Goal: Task Accomplishment & Management: Use online tool/utility

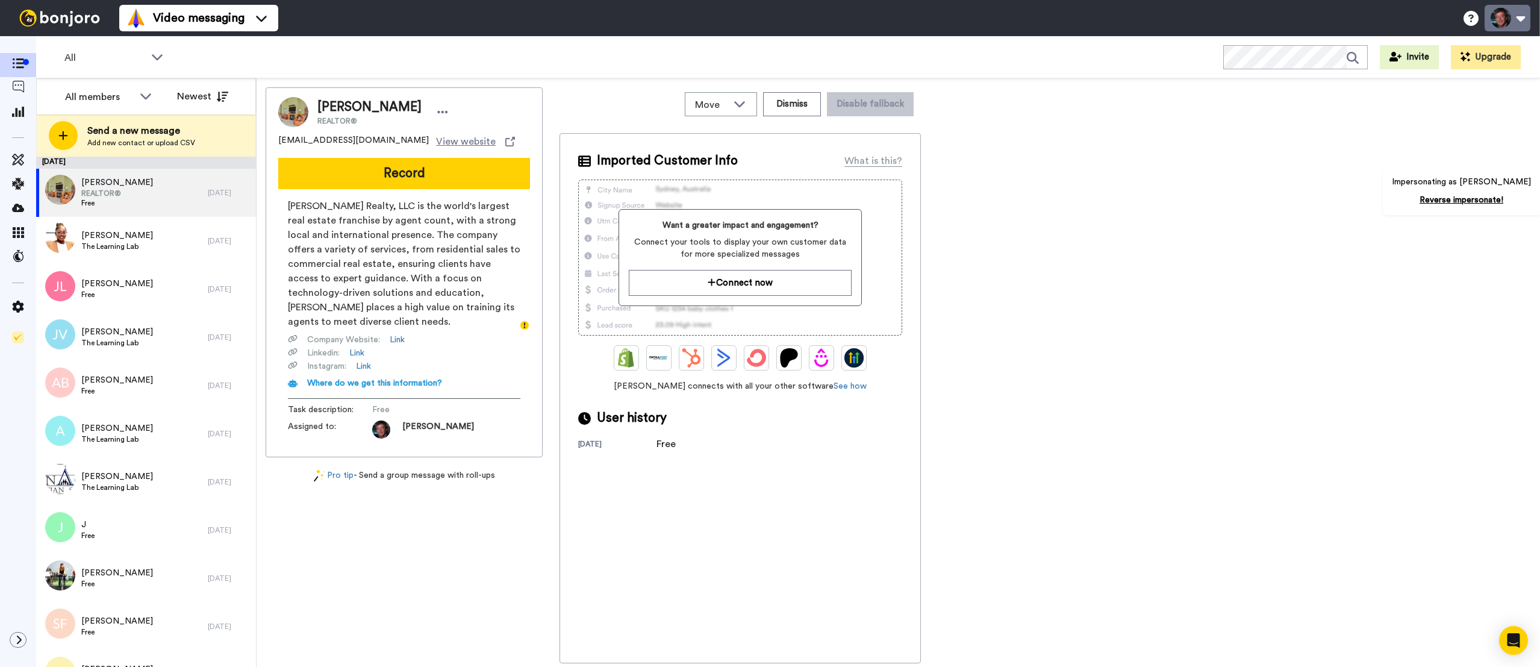
click at [1519, 15] on button at bounding box center [1508, 18] width 46 height 27
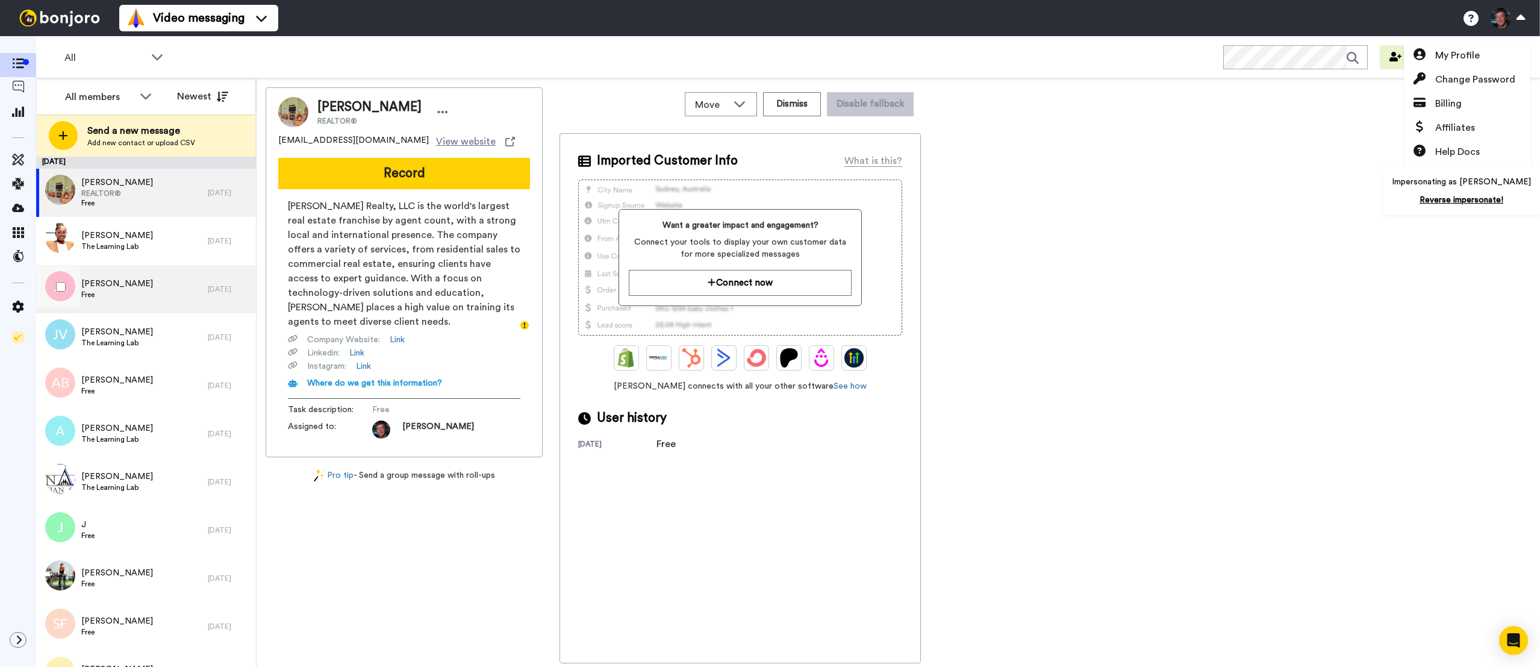
click at [195, 289] on div "Julie Lynn Free" at bounding box center [122, 289] width 172 height 48
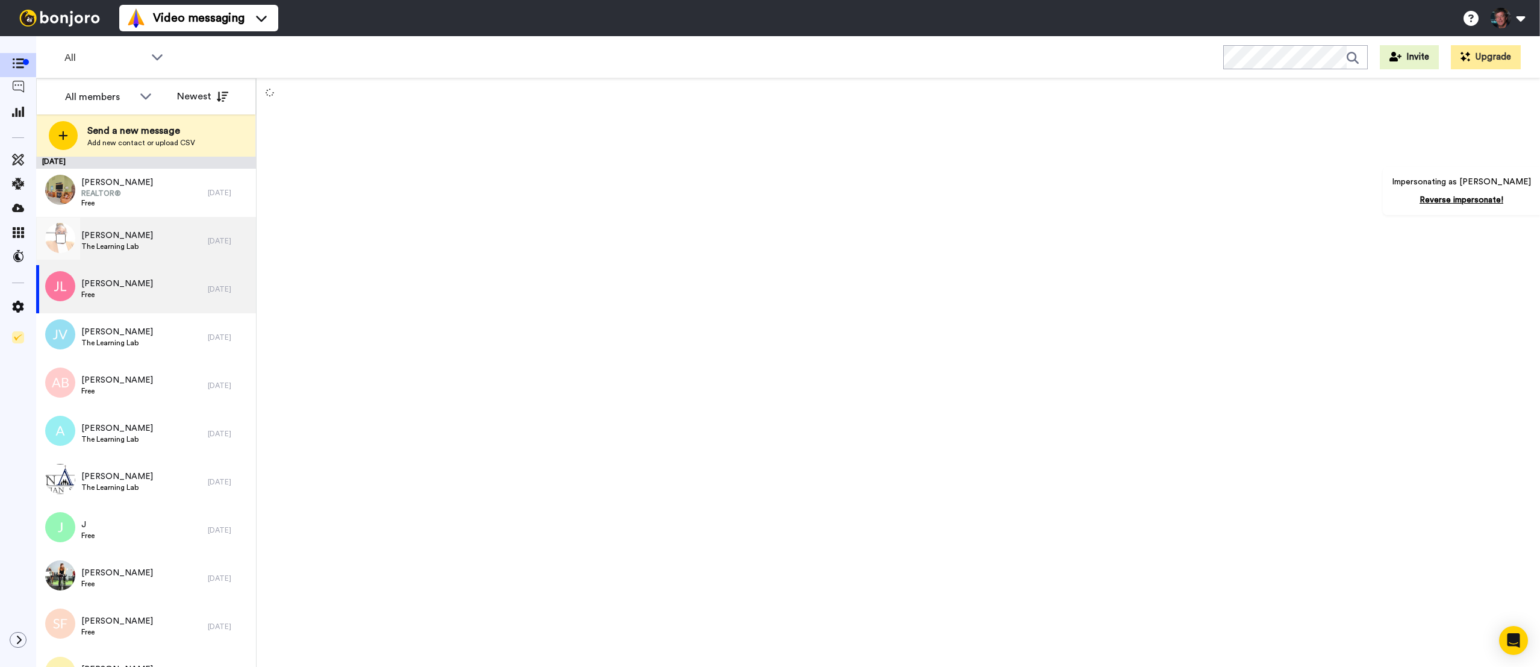
click at [131, 232] on span "Fatima Frana" at bounding box center [117, 235] width 72 height 12
click at [1524, 21] on button at bounding box center [1508, 18] width 46 height 27
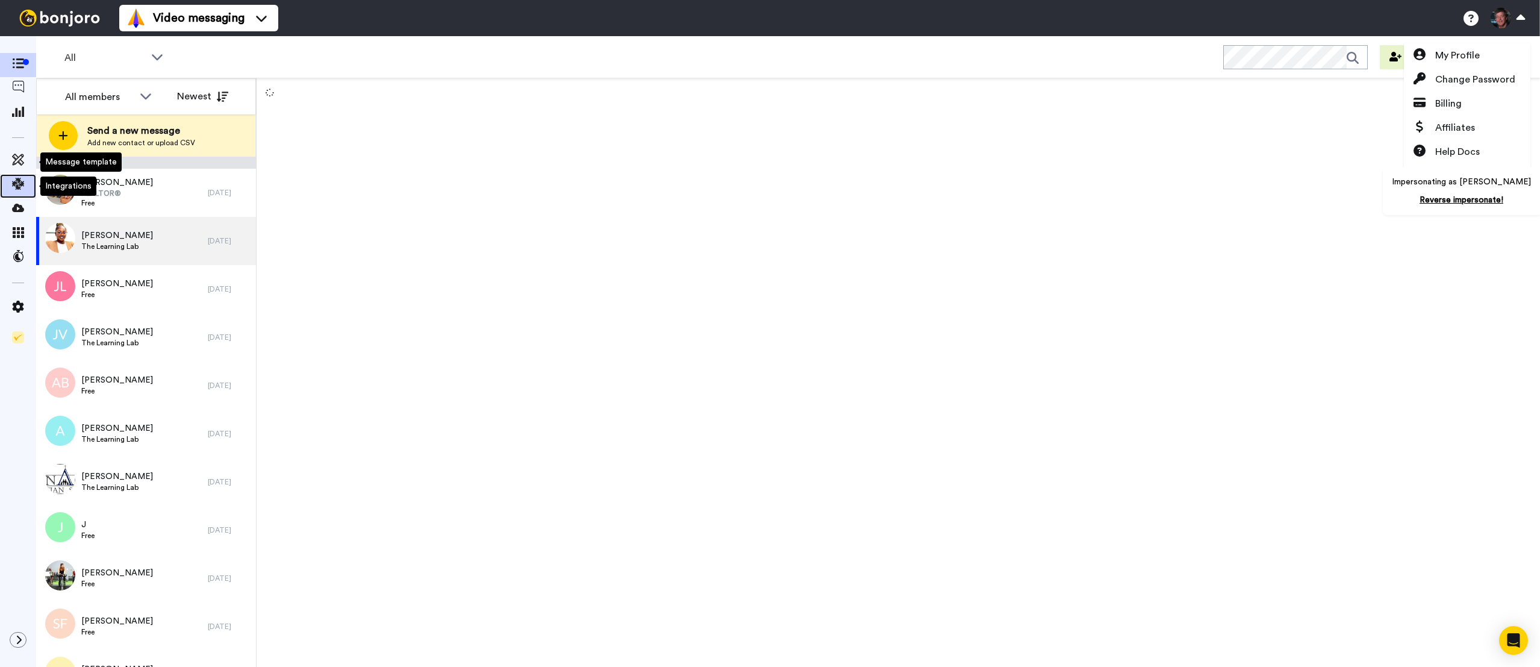
click at [21, 191] on span at bounding box center [18, 186] width 36 height 12
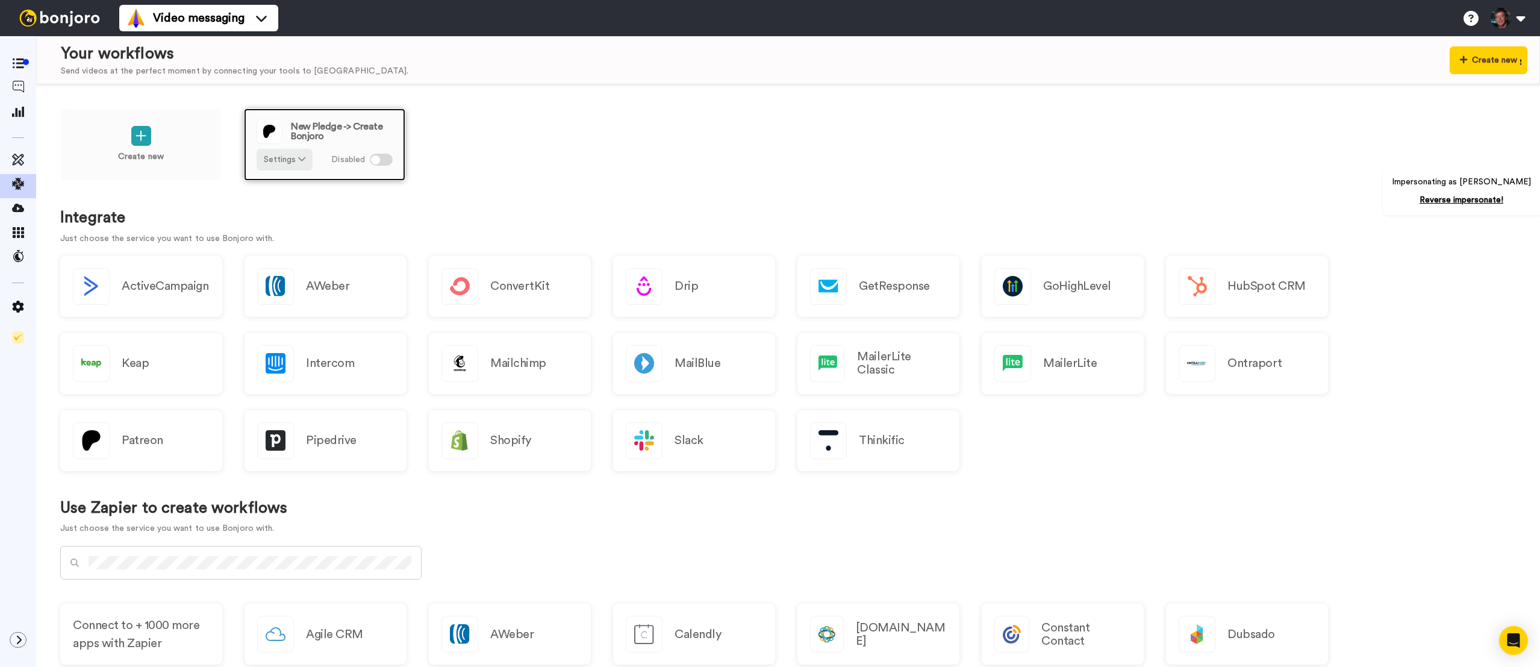
click at [324, 144] on div "New Pledge -> Create Bonjoro Settings Disabled" at bounding box center [324, 144] width 161 height 72
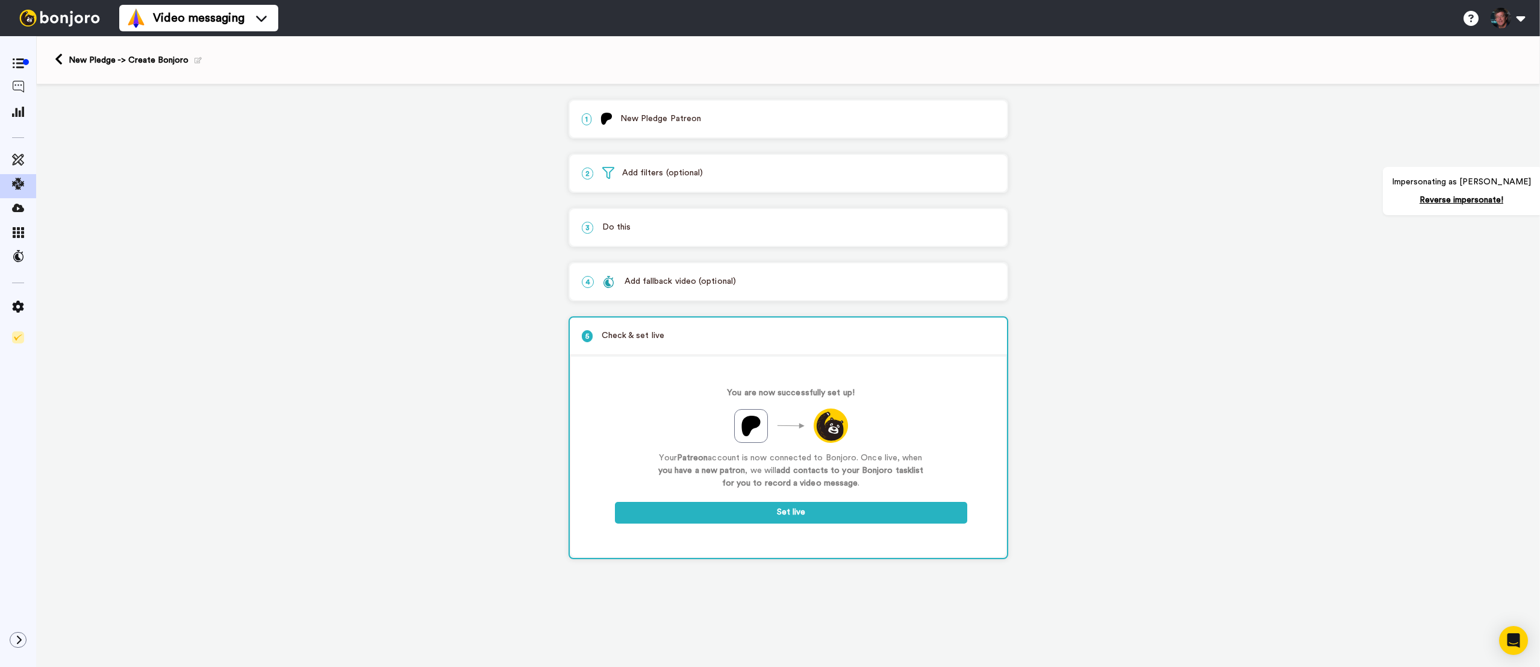
click at [715, 219] on div "3 Do this" at bounding box center [788, 227] width 437 height 37
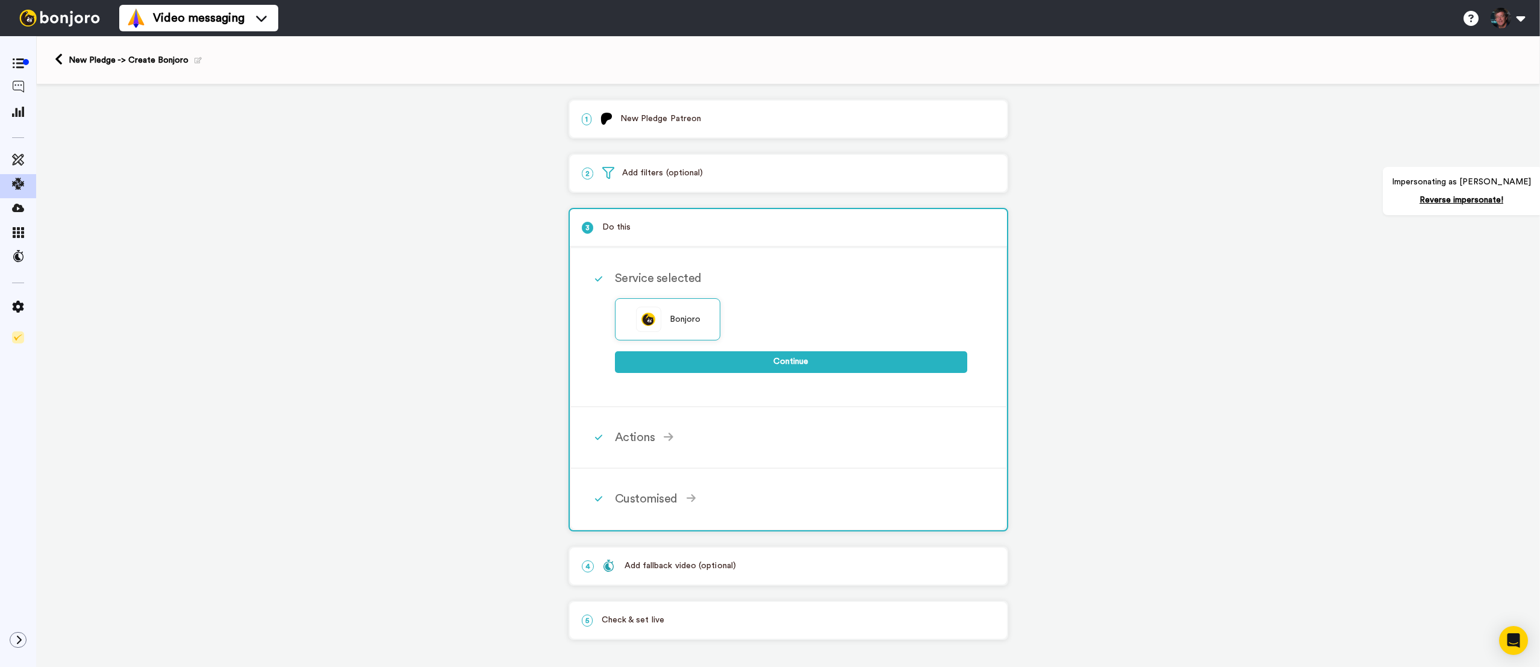
click at [710, 176] on p "2 Add filters (optional)" at bounding box center [788, 173] width 413 height 13
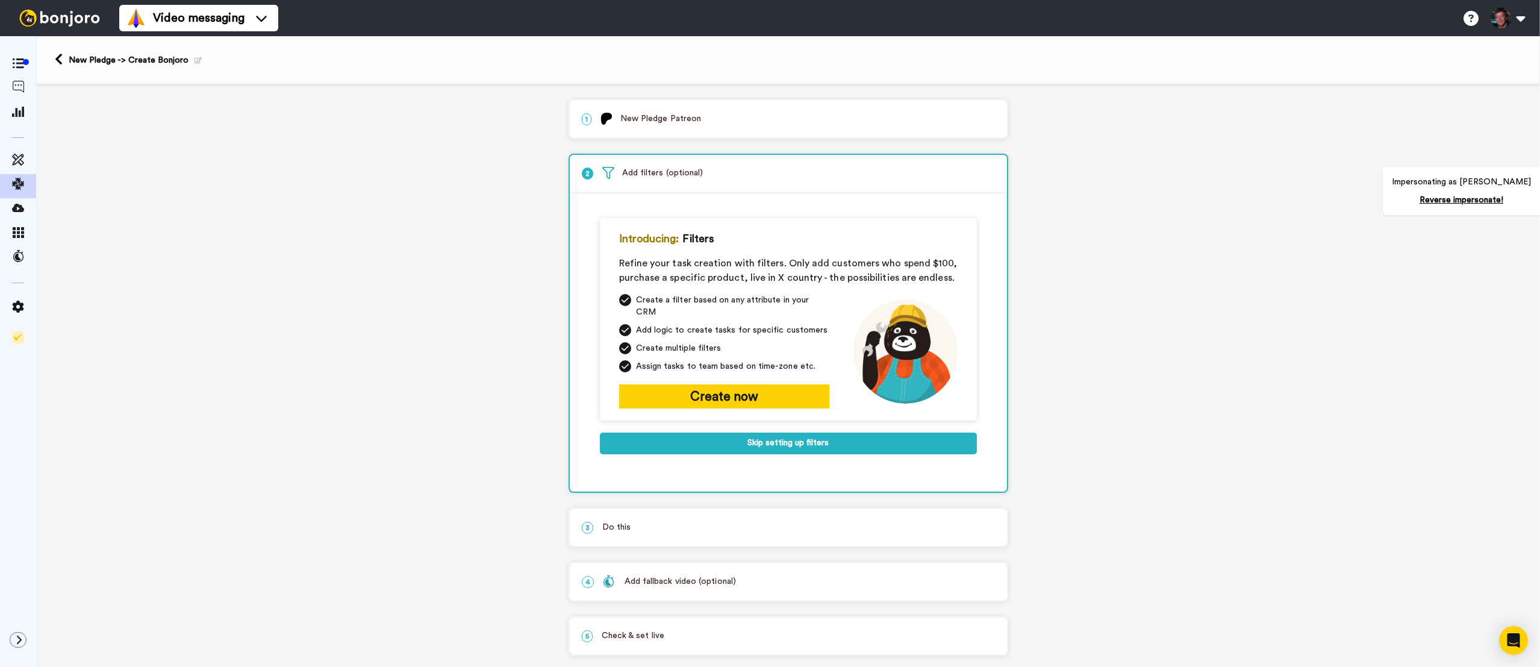
click at [710, 176] on p "2 Add filters (optional)" at bounding box center [788, 173] width 413 height 13
click at [698, 521] on p "3 Do this" at bounding box center [788, 527] width 413 height 13
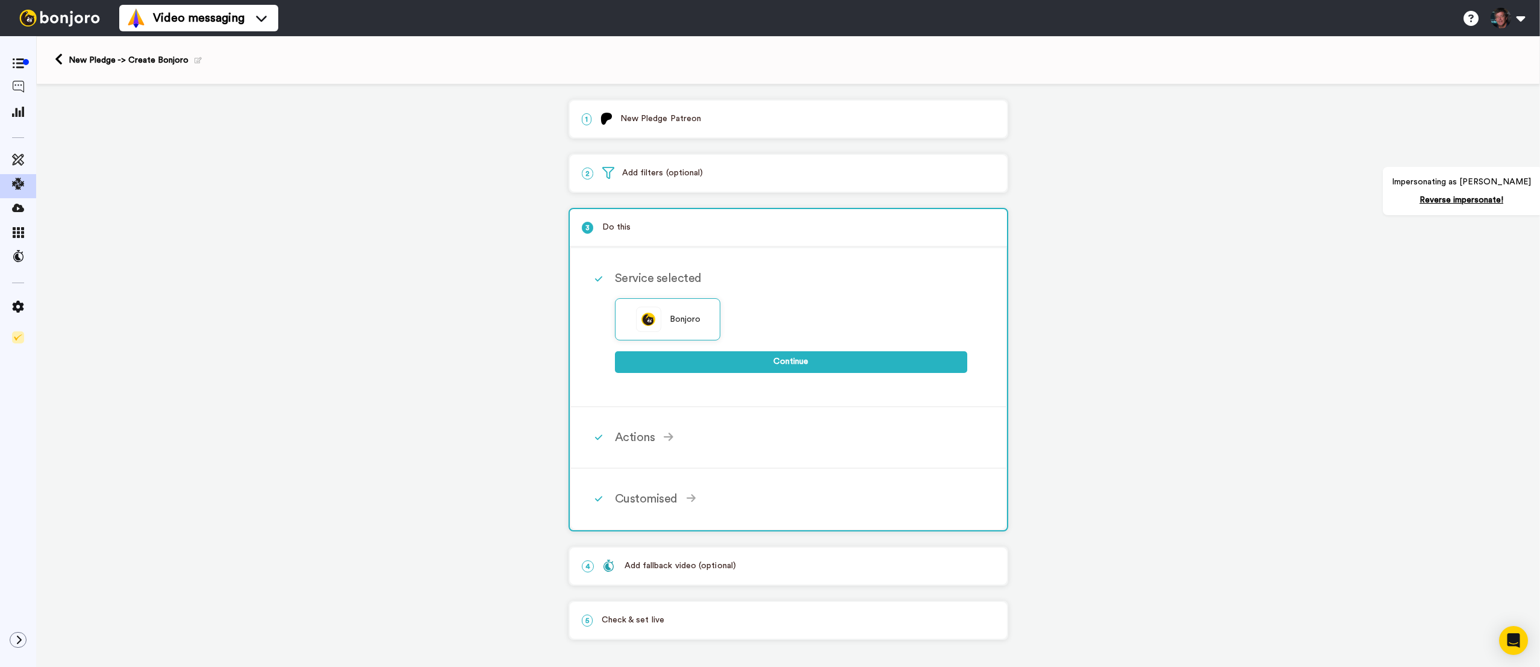
click at [685, 554] on div "4 Add fallback video (optional)" at bounding box center [788, 565] width 437 height 37
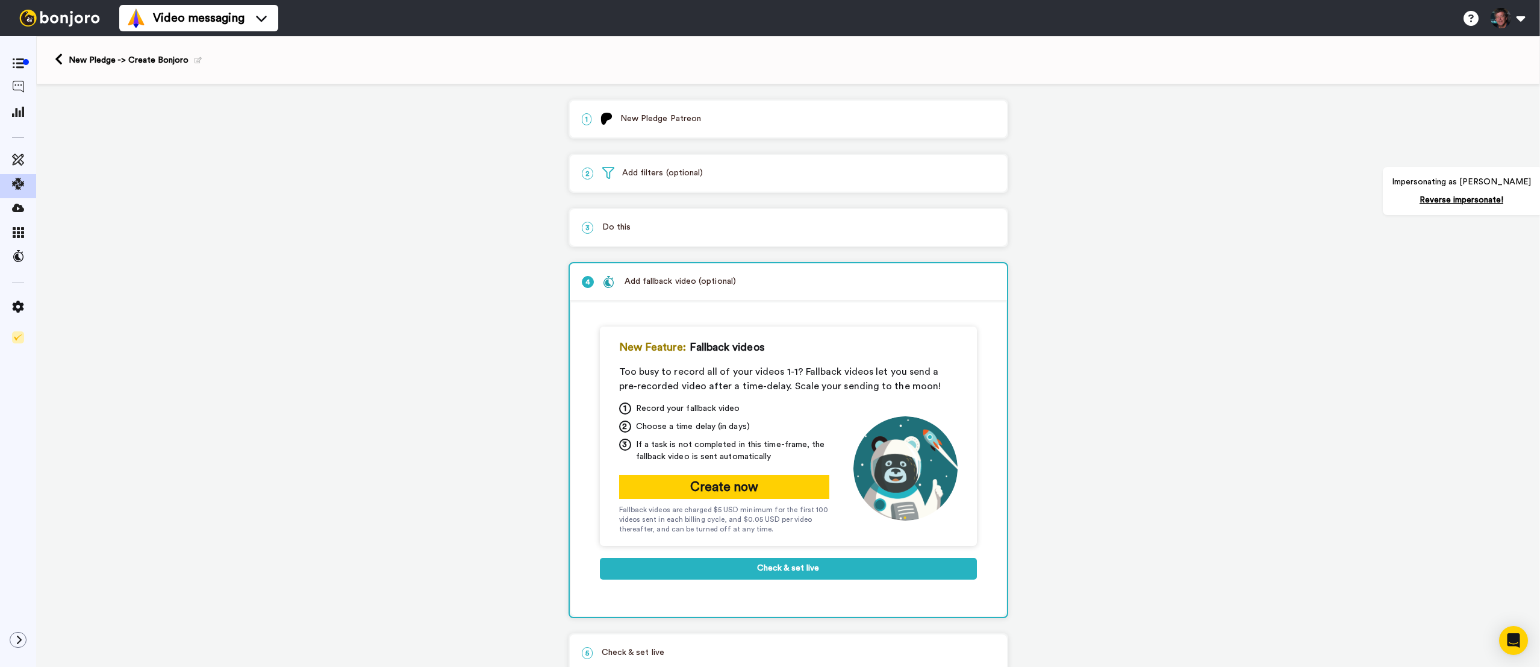
click at [700, 173] on p "2 Add filters (optional)" at bounding box center [788, 173] width 413 height 13
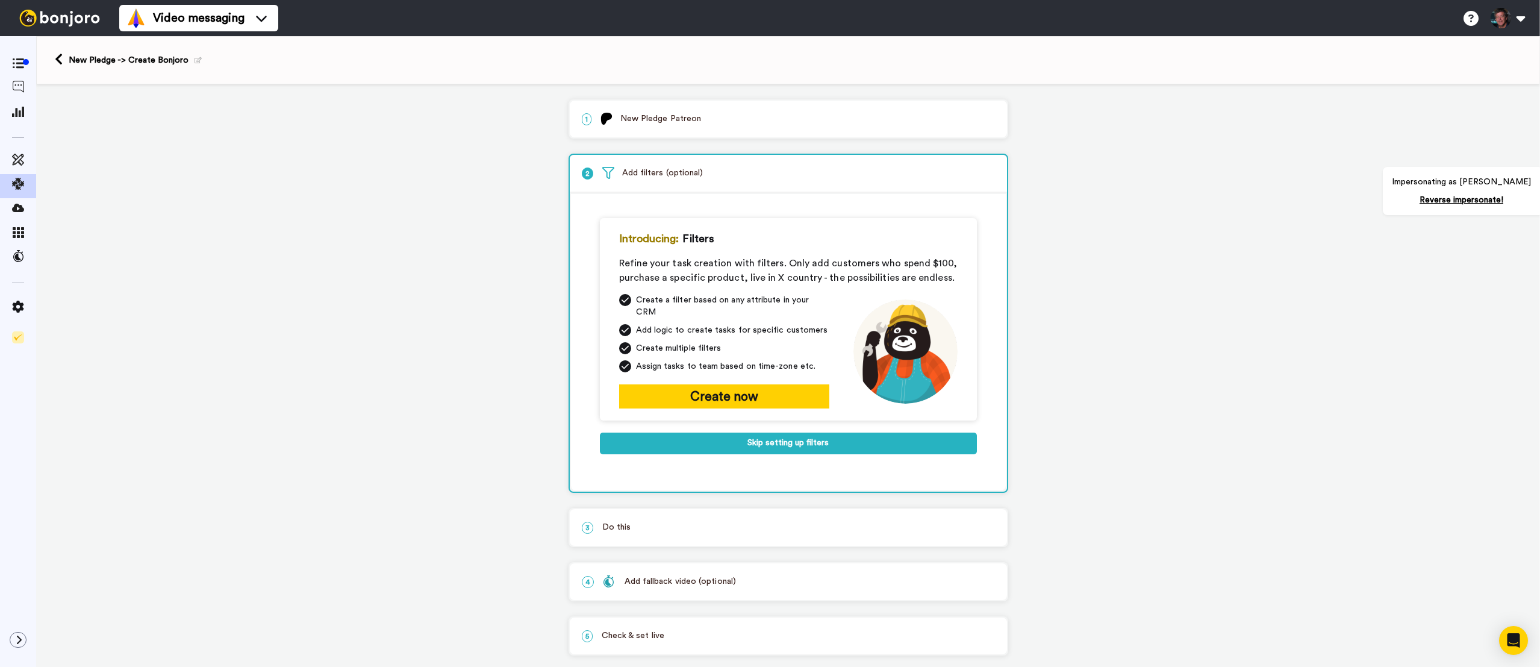
click at [713, 132] on div "1 New Pledge Patreon" at bounding box center [788, 119] width 437 height 37
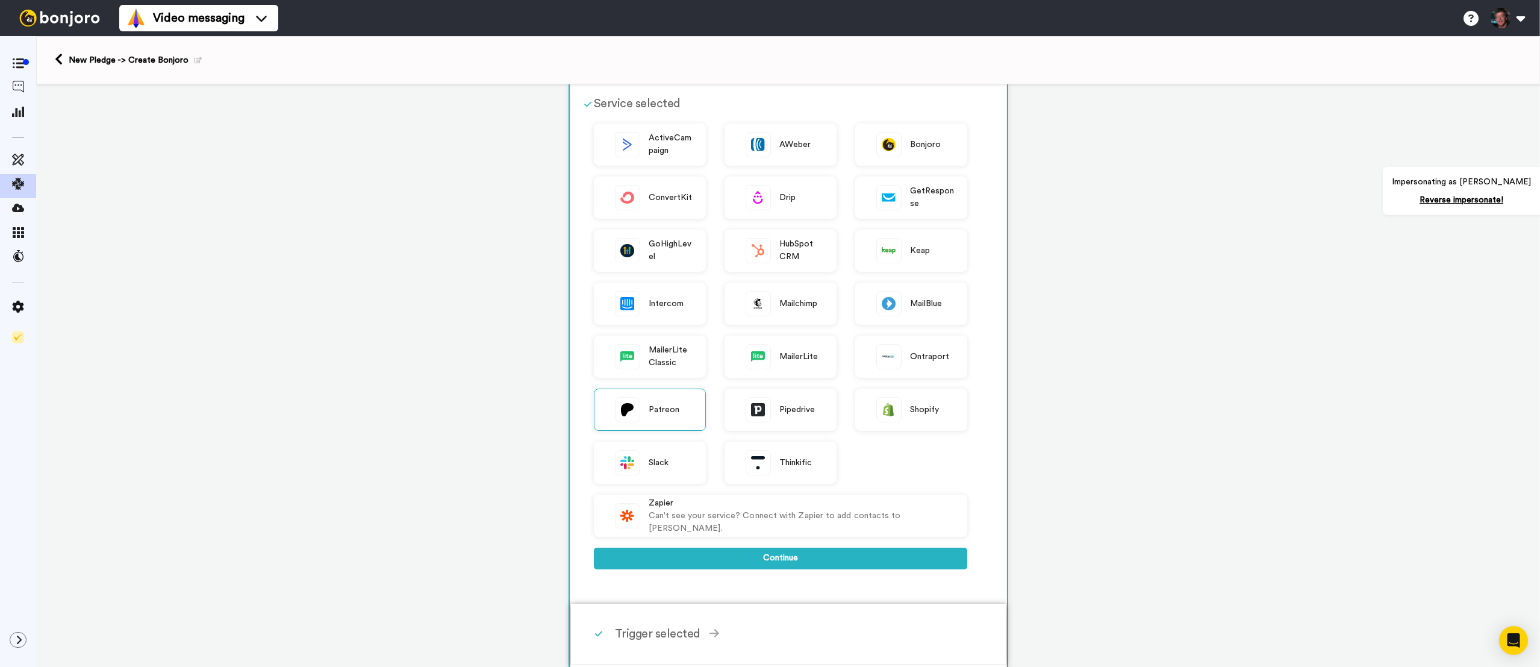
scroll to position [217, 0]
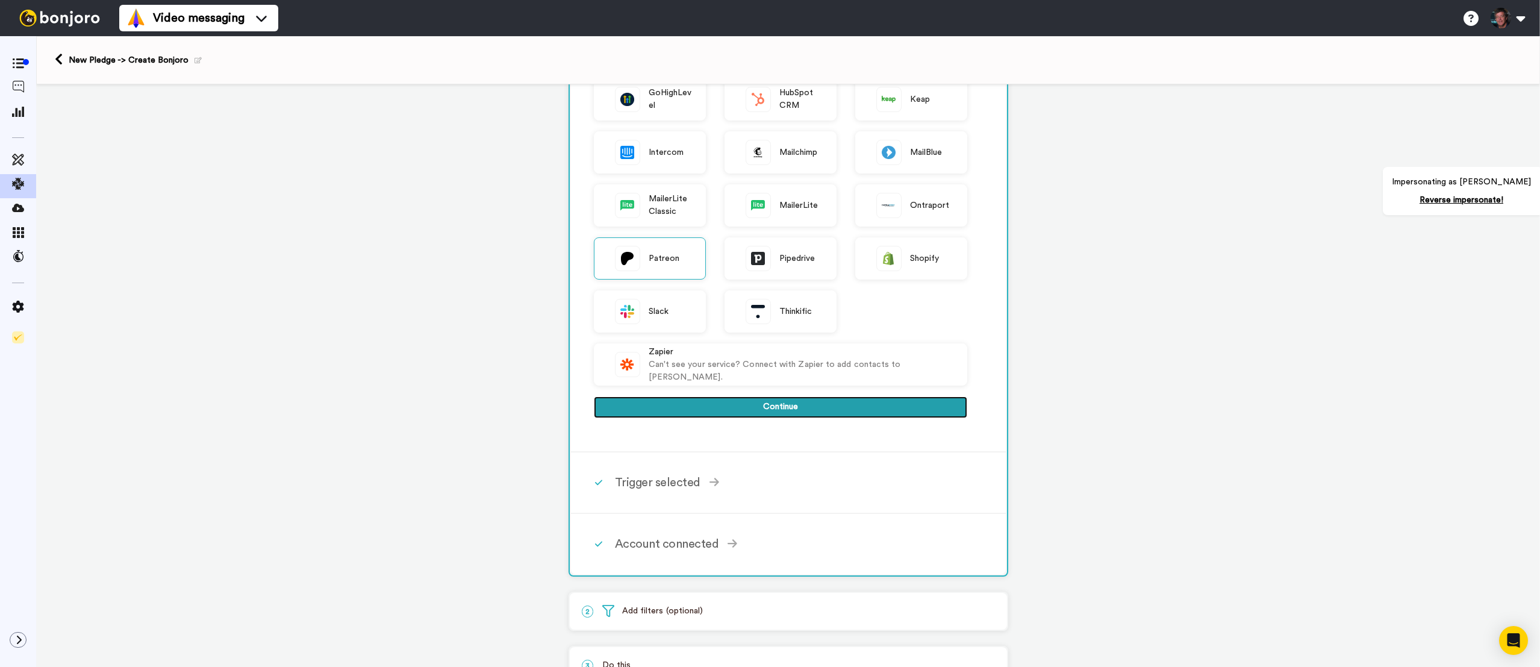
click at [724, 414] on button "Continue" at bounding box center [780, 407] width 373 height 22
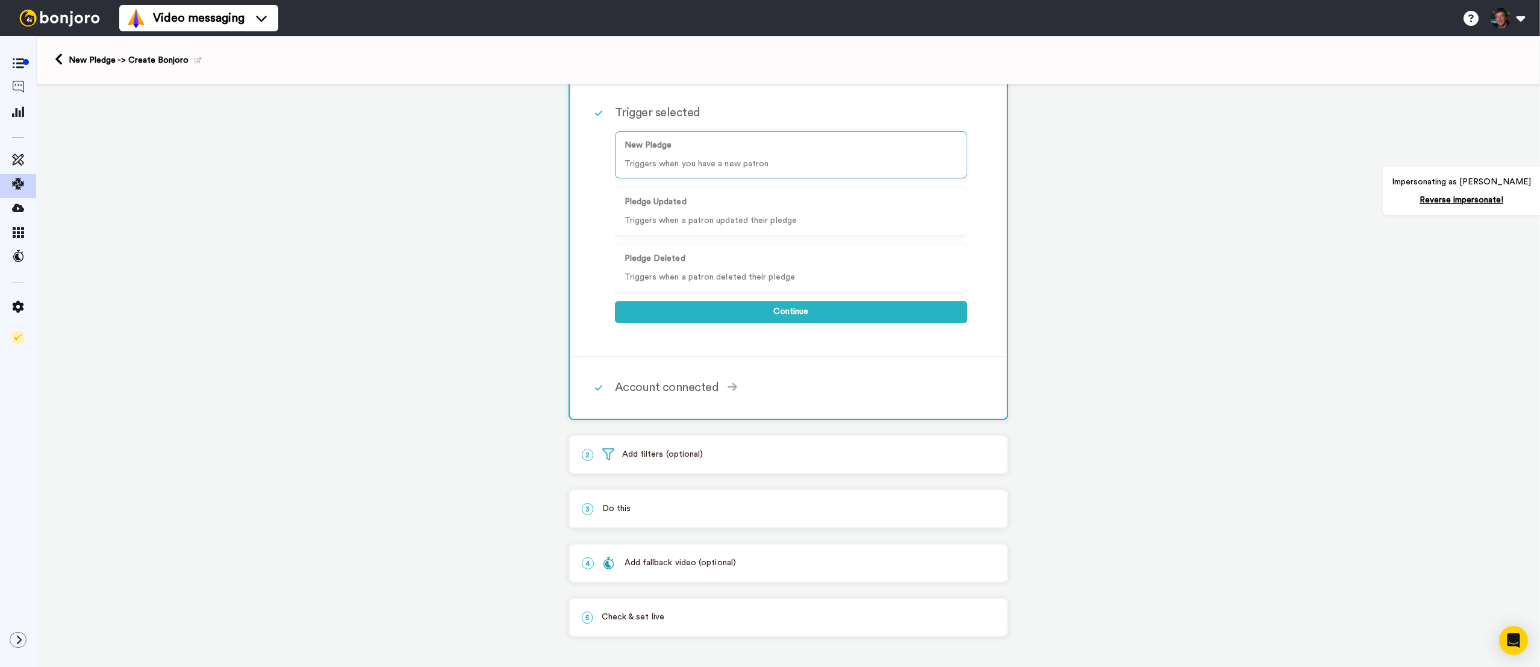
scroll to position [120, 0]
click at [756, 323] on div "New Pledge Triggers when you have a new patron Pledge Updated Triggers when a p…" at bounding box center [791, 228] width 352 height 213
click at [763, 314] on button "Continue" at bounding box center [791, 312] width 352 height 22
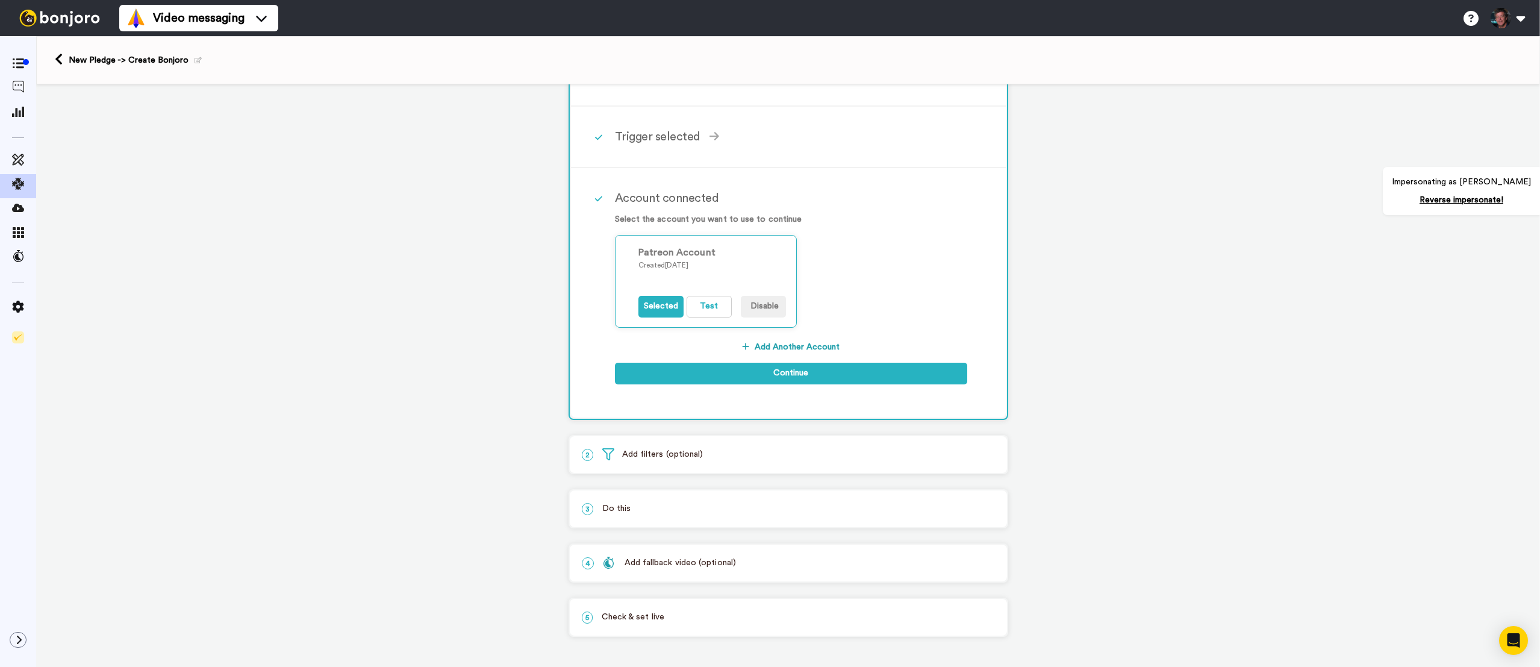
scroll to position [96, 0]
click at [698, 311] on button "Test" at bounding box center [709, 307] width 45 height 22
click at [697, 308] on button "Test" at bounding box center [709, 307] width 45 height 22
click at [1489, 198] on link "Reverse impersonate!" at bounding box center [1462, 200] width 84 height 8
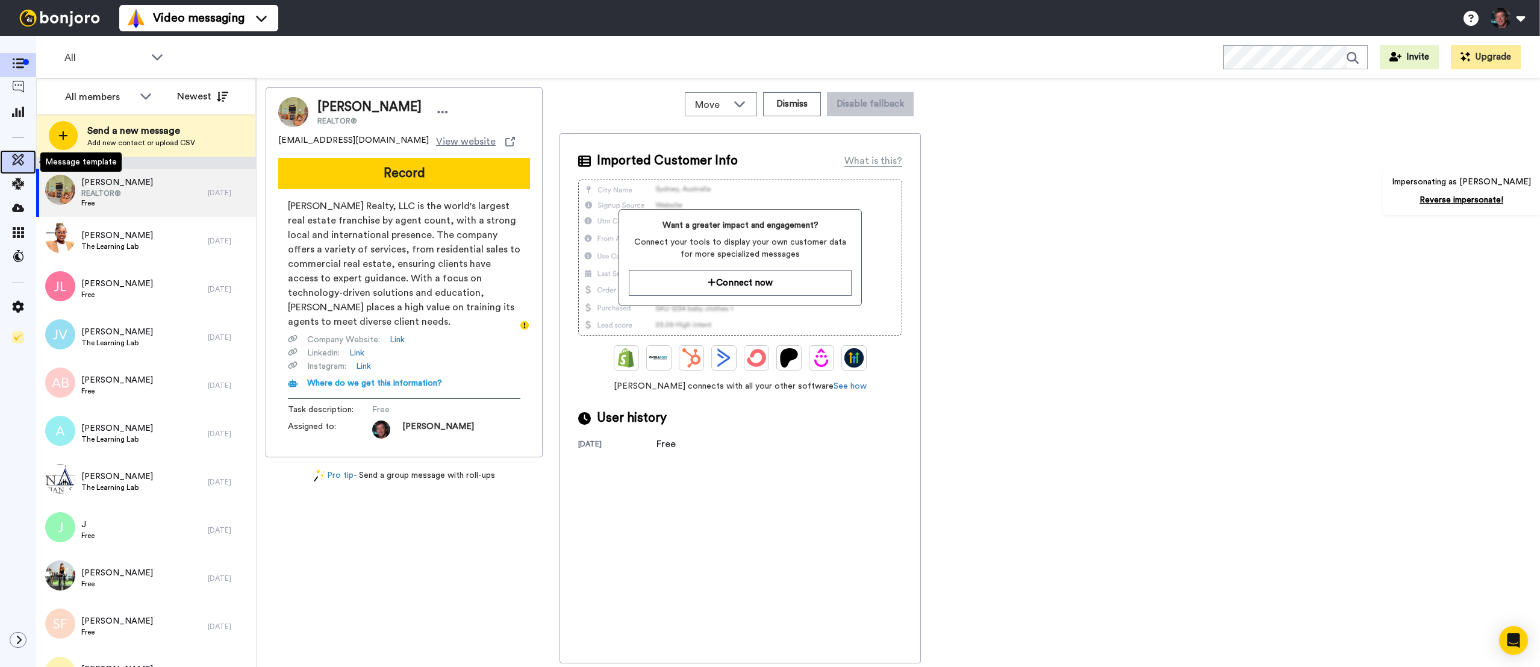
click at [18, 158] on icon at bounding box center [18, 160] width 12 height 12
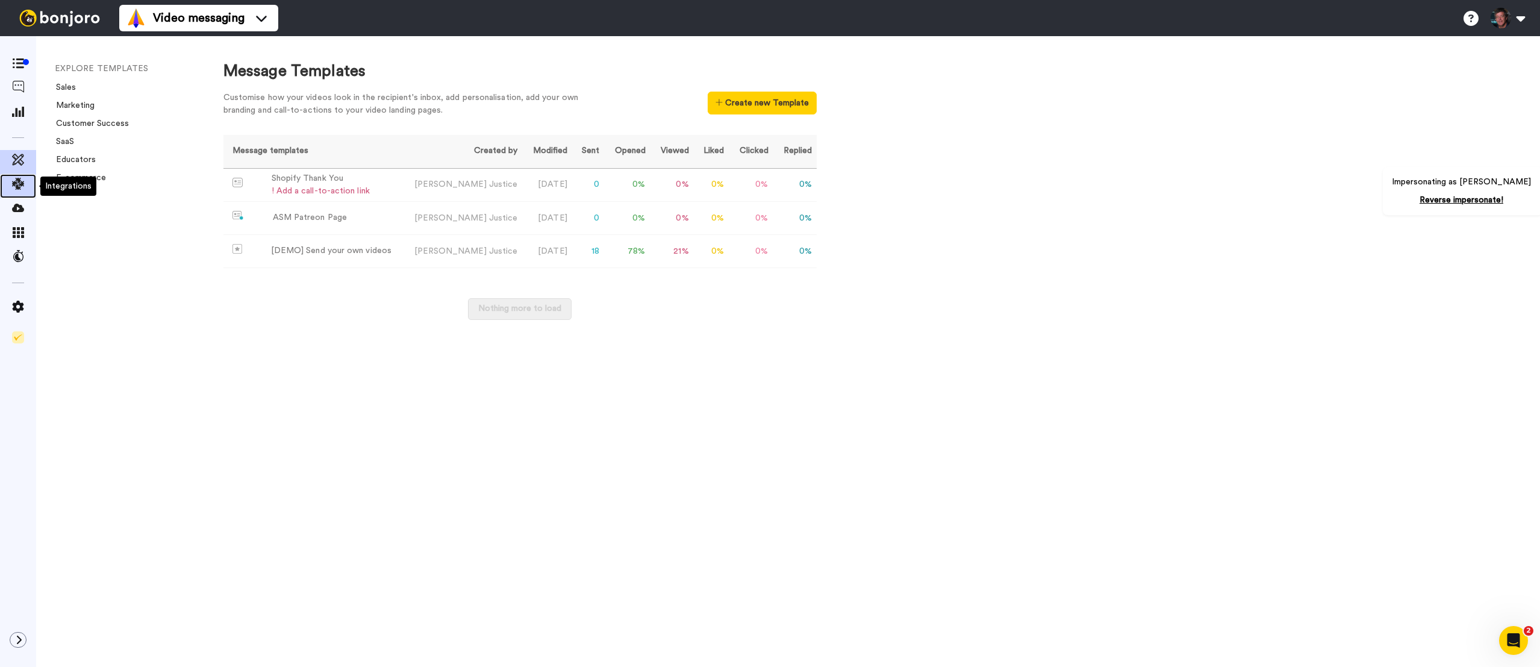
click at [11, 196] on div at bounding box center [18, 186] width 36 height 24
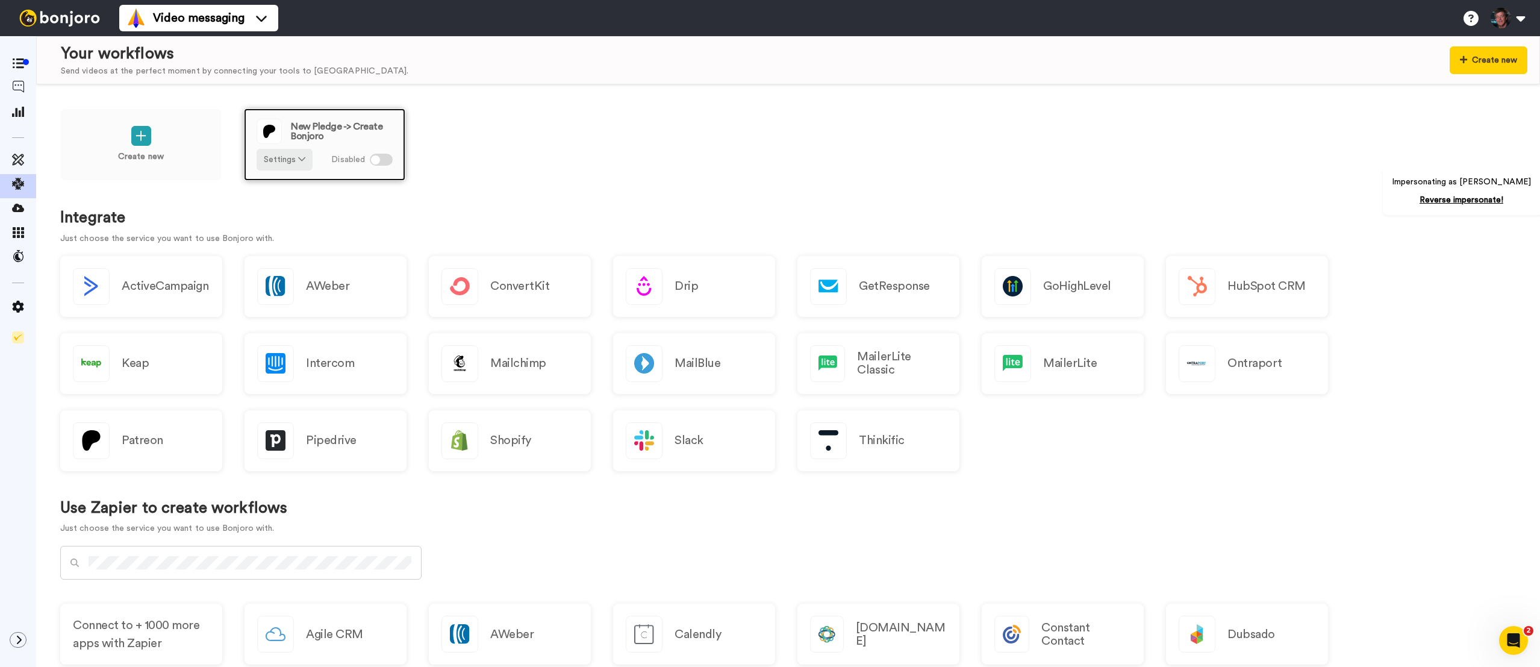
click at [331, 133] on span "New Pledge -> Create Bonjoro" at bounding box center [342, 131] width 102 height 19
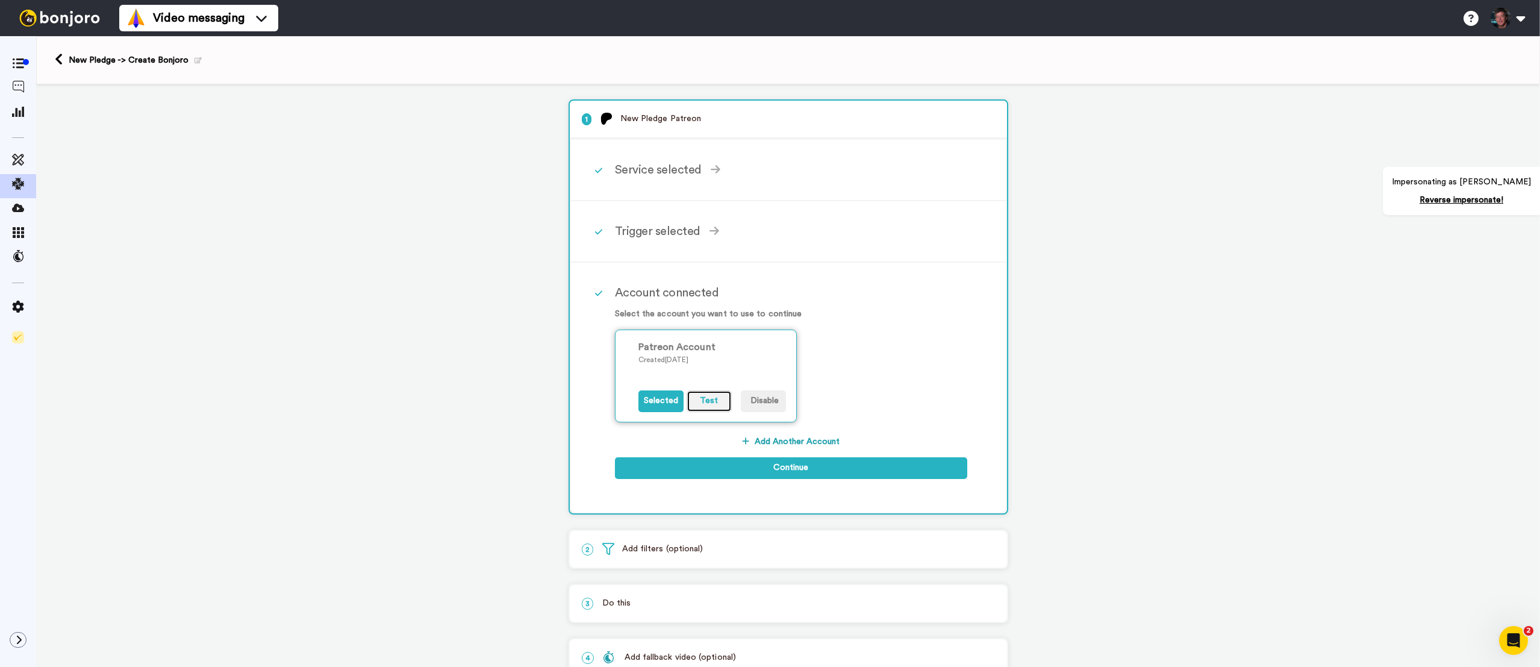
click at [705, 408] on button "Test" at bounding box center [709, 401] width 45 height 22
click at [819, 446] on button "Add Another Account" at bounding box center [791, 442] width 352 height 22
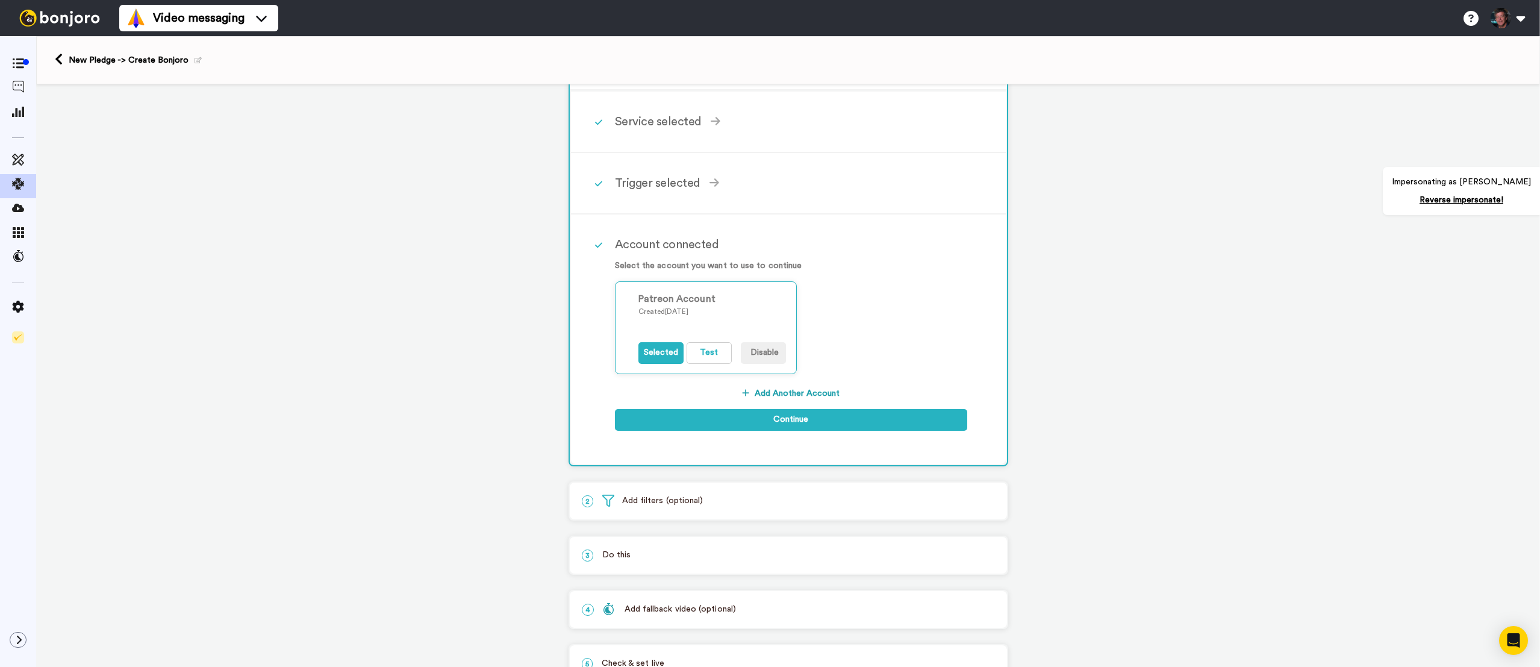
scroll to position [96, 0]
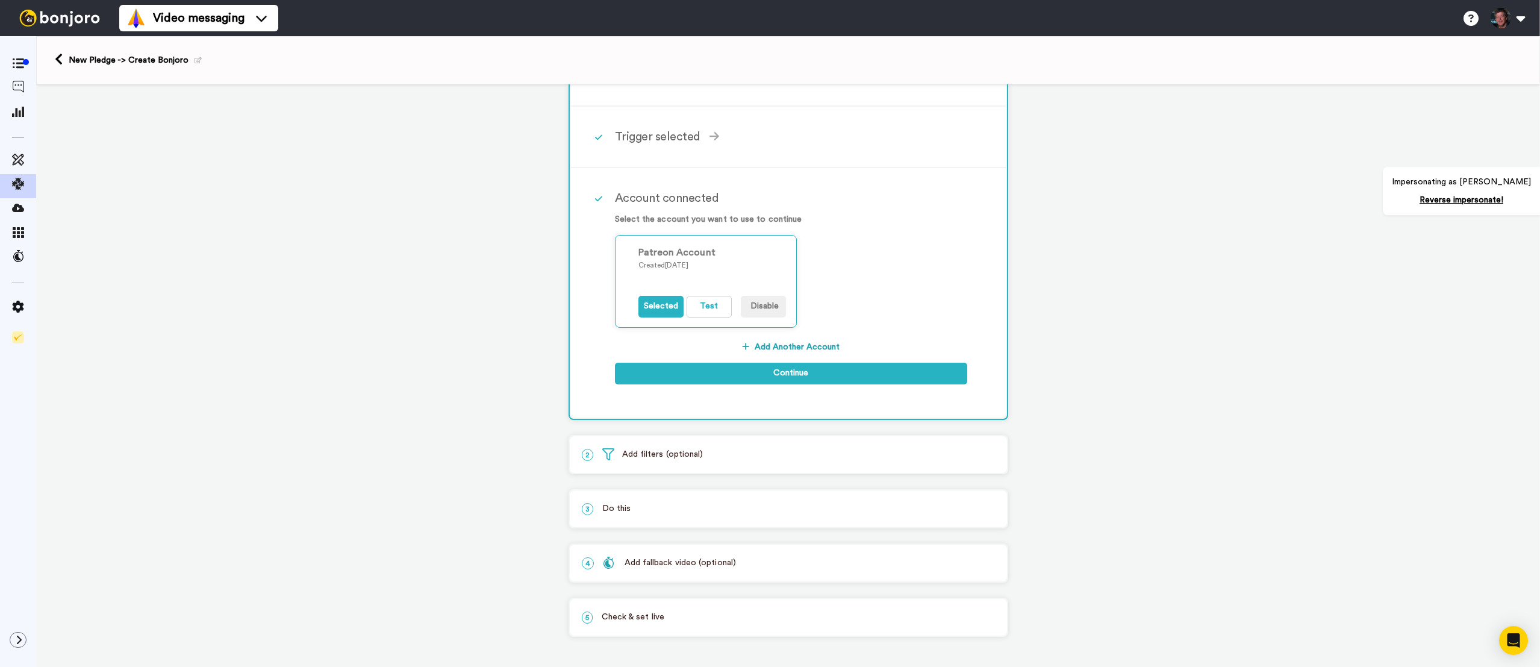
click at [1296, 385] on div "1 New Pledge Patreon Service selected ActiveCampaign AWeber Bonjoro ConvertKit …" at bounding box center [788, 328] width 1504 height 677
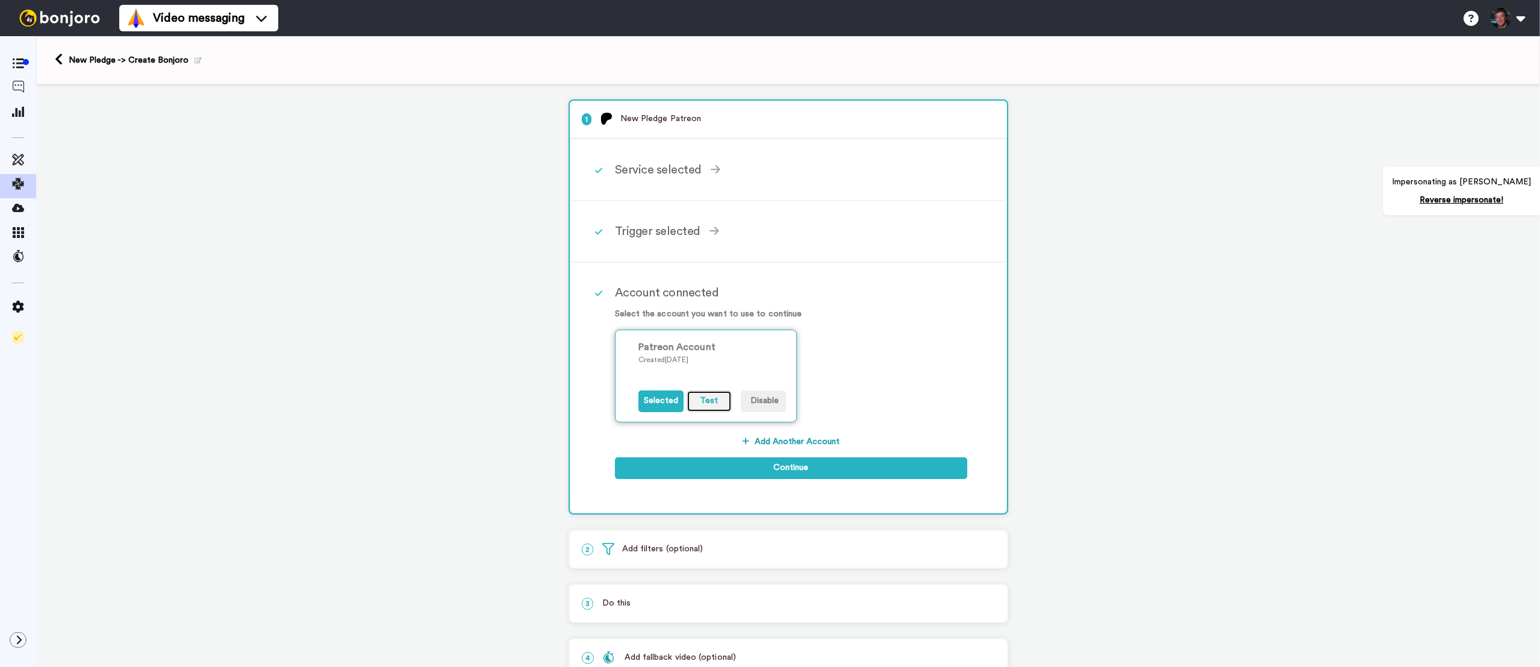
click at [719, 407] on button "Test" at bounding box center [709, 401] width 45 height 22
click at [711, 404] on button "Test" at bounding box center [709, 401] width 45 height 22
click at [1103, 513] on div "1 New Pledge Patreon Service selected ActiveCampaign AWeber Bonjoro ConvertKit …" at bounding box center [788, 422] width 1504 height 677
